Goal: Information Seeking & Learning: Learn about a topic

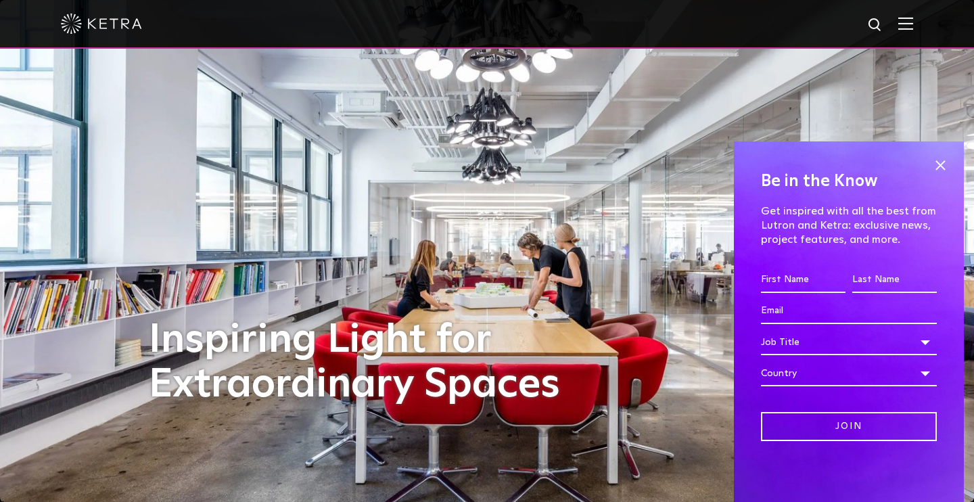
click at [110, 22] on img at bounding box center [101, 24] width 81 height 20
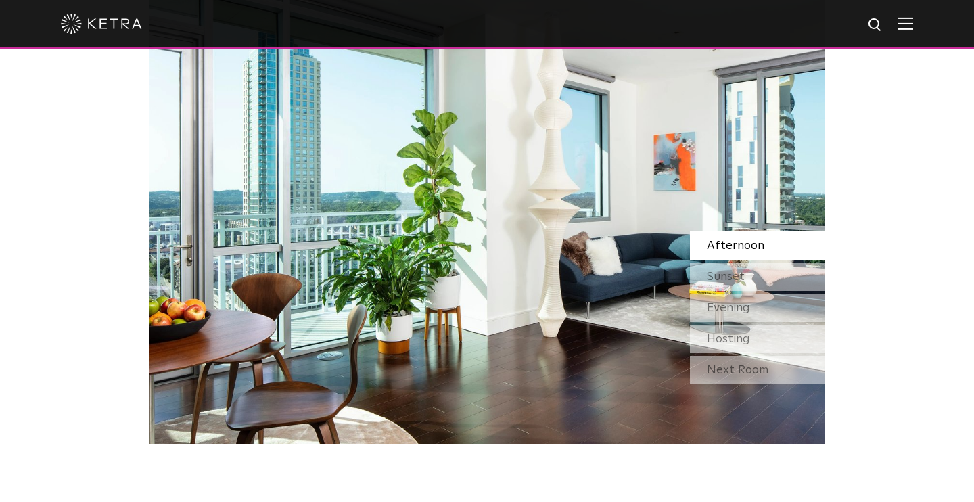
scroll to position [1187, 0]
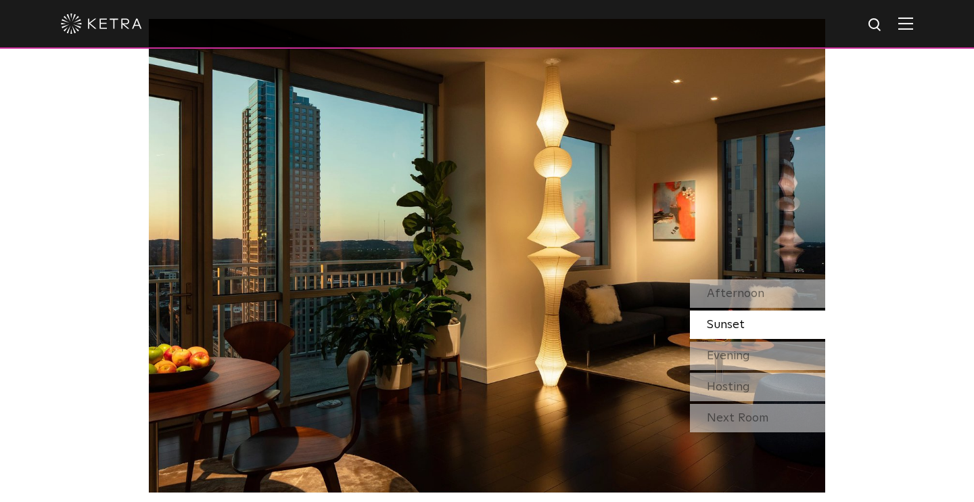
click at [727, 310] on div "Sunset" at bounding box center [757, 324] width 135 height 28
click at [725, 350] on span "Evening" at bounding box center [728, 356] width 43 height 12
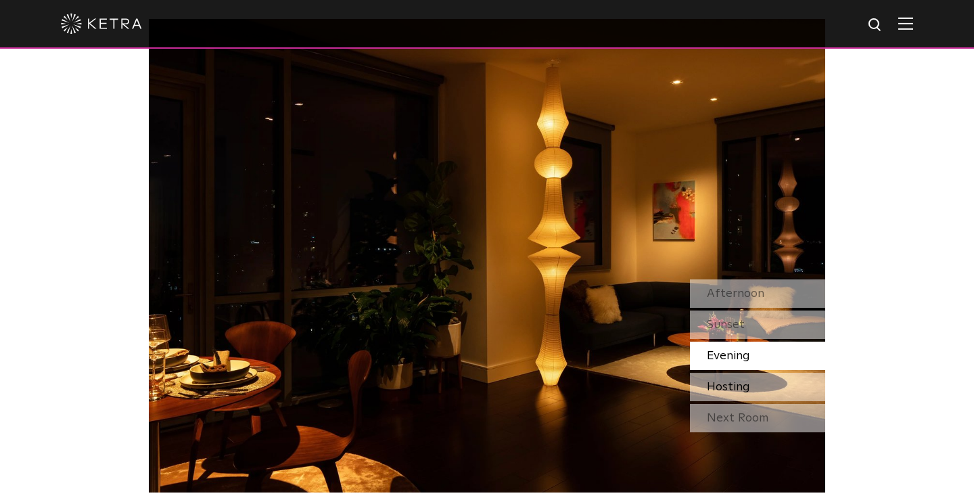
click at [725, 381] on span "Hosting" at bounding box center [728, 387] width 43 height 12
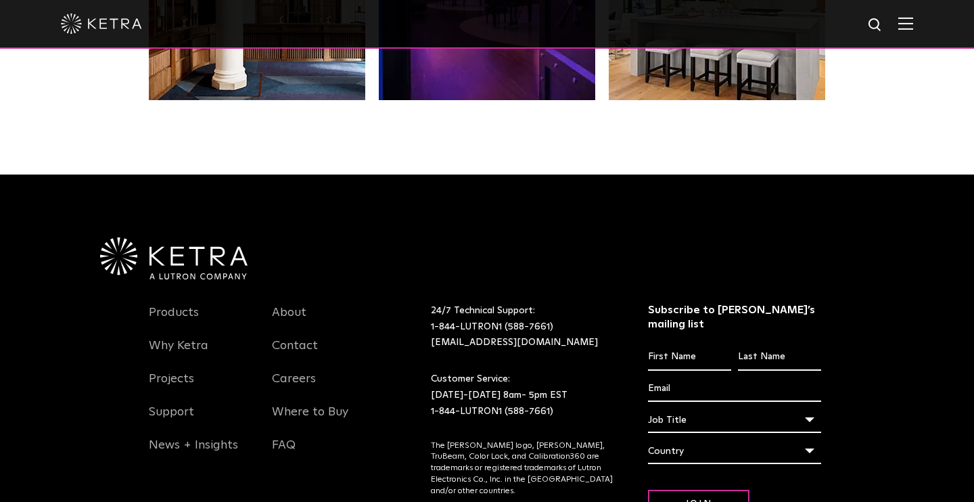
scroll to position [2778, 0]
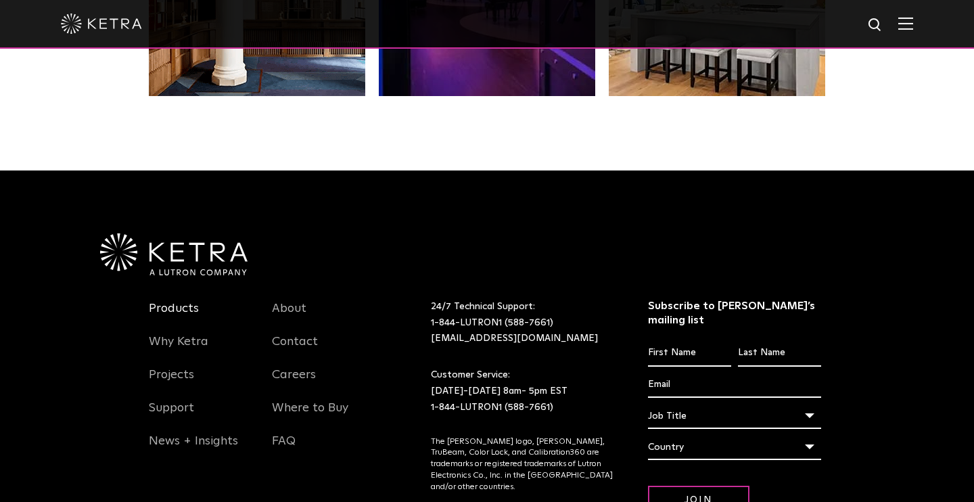
click at [182, 301] on link "Products" at bounding box center [174, 316] width 50 height 31
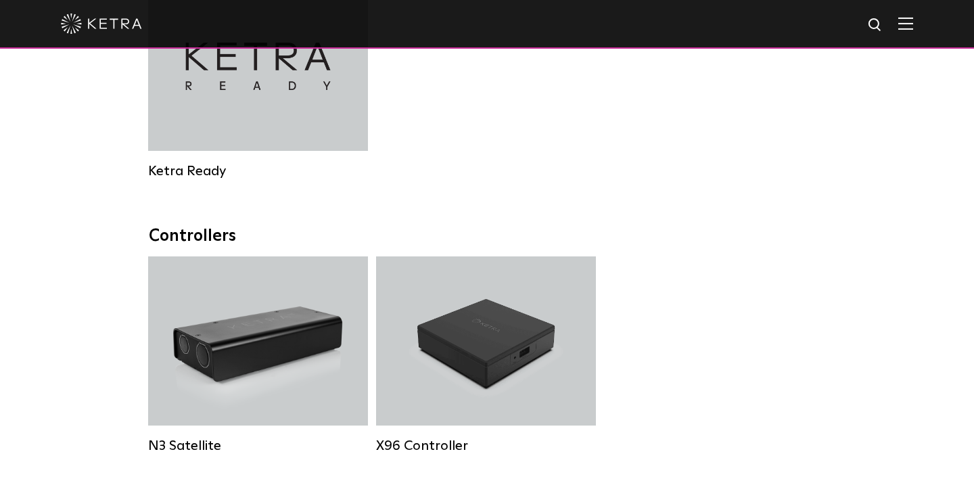
scroll to position [1669, 0]
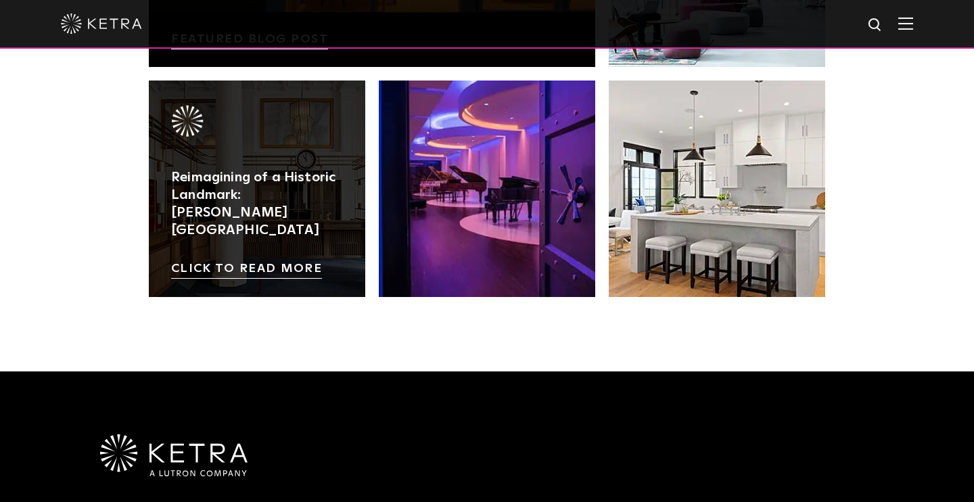
scroll to position [2578, 0]
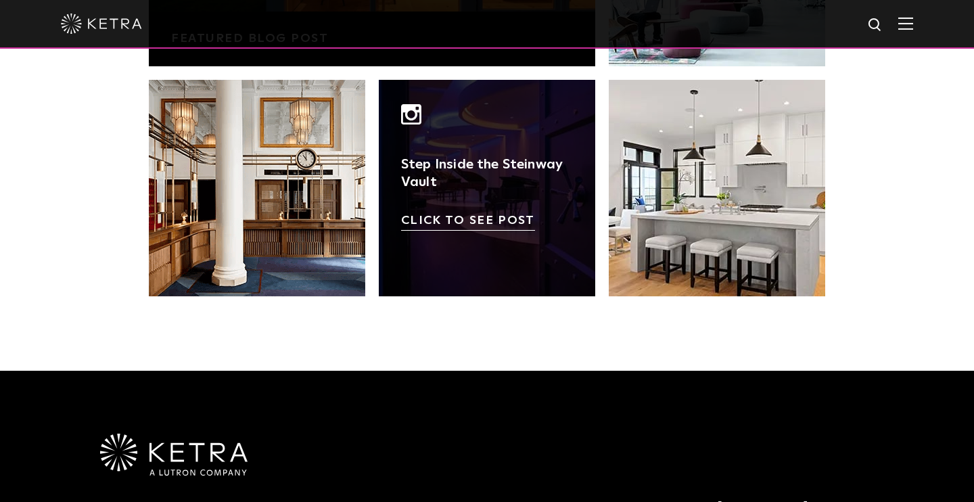
click at [491, 181] on link at bounding box center [487, 188] width 216 height 216
